Goal: Information Seeking & Learning: Learn about a topic

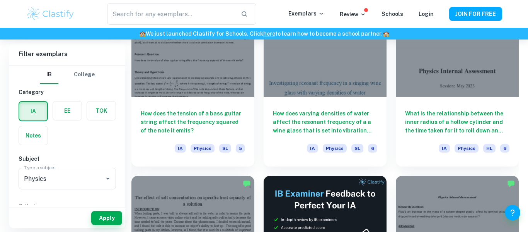
scroll to position [1969, 0]
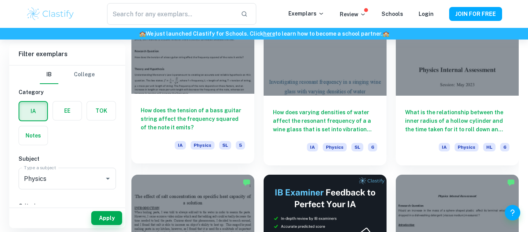
click at [205, 109] on h6 "How does the tension of a bass guitar string affect the frequency squared of th…" at bounding box center [193, 119] width 104 height 26
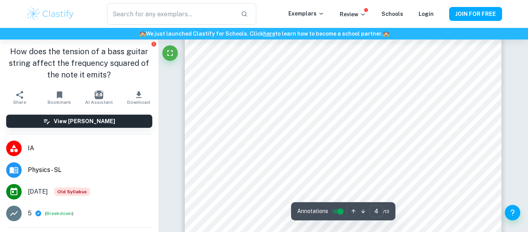
scroll to position [1527, 0]
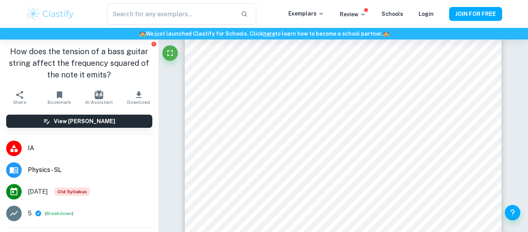
type input "3"
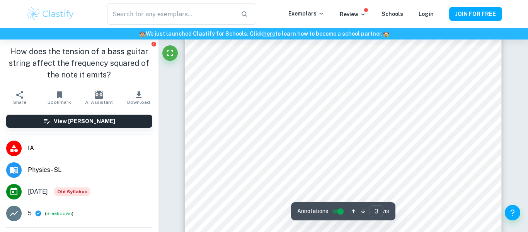
scroll to position [1254, 0]
